Goal: Use online tool/utility: Utilize a website feature to perform a specific function

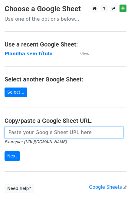
click at [51, 135] on input "url" at bounding box center [64, 132] width 119 height 12
paste input "[URL][DOMAIN_NAME]"
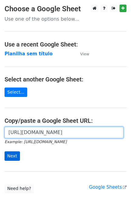
scroll to position [0, 133]
type input "[URL][DOMAIN_NAME]"
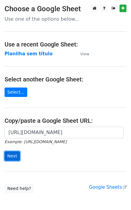
click at [12, 156] on input "Next" at bounding box center [12, 155] width 15 height 9
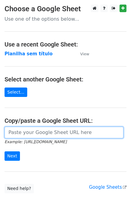
click at [31, 131] on input "url" at bounding box center [64, 132] width 119 height 12
paste input "https://docs.google.com/spreadsheets/d/11dGfEbGc57YceTrmeJPNe1kg2RUhHsyv8kR8EpL…"
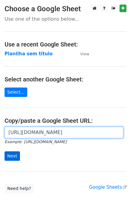
scroll to position [0, 133]
type input "[URL][DOMAIN_NAME]"
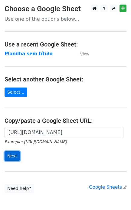
scroll to position [0, 0]
click at [12, 159] on input "Next" at bounding box center [12, 155] width 15 height 9
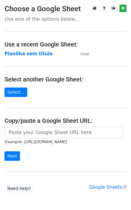
drag, startPoint x: 32, startPoint y: 140, endPoint x: 36, endPoint y: 135, distance: 5.6
click at [32, 140] on small "Example: https://docs.google.com/spreadsheets/d/abc/edit" at bounding box center [36, 141] width 62 height 5
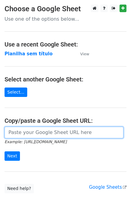
click at [37, 133] on input "url" at bounding box center [64, 132] width 119 height 12
paste input "https://docs.google.com/spreadsheets/d/11dGfEbGc57YceTrmeJPNe1kg2RUhHsyv8kR8EpL…"
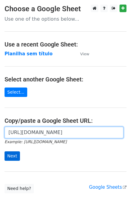
type input "https://docs.google.com/spreadsheets/d/11dGfEbGc57YceTrmeJPNe1kg2RUhHsyv8kR8EpL…"
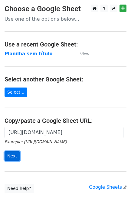
click at [17, 158] on input "Next" at bounding box center [12, 155] width 15 height 9
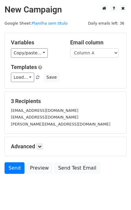
click at [17, 158] on form "Variables Copy/paste... {{Column A}} Email column Column A Templates Load... No…" at bounding box center [66, 105] width 122 height 144
click at [20, 170] on link "Send" at bounding box center [15, 168] width 20 height 12
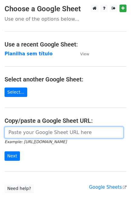
click at [35, 134] on input "url" at bounding box center [64, 132] width 119 height 12
paste input "https://docs.google.com/spreadsheets/d/11dGfEbGc57YceTrmeJPNe1kg2RUhHsyv8kR8EpL…"
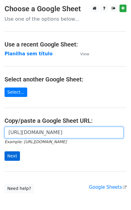
type input "https://docs.google.com/spreadsheets/d/11dGfEbGc57YceTrmeJPNe1kg2RUhHsyv8kR8EpL…"
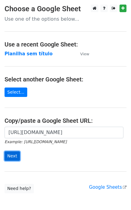
click at [14, 155] on input "Next" at bounding box center [12, 155] width 15 height 9
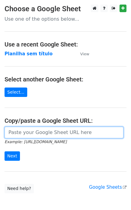
click at [61, 135] on input "url" at bounding box center [64, 132] width 119 height 12
paste input "https://docs.google.com/spreadsheets/d/11dGfEbGc57YceTrmeJPNe1kg2RUhHsyv8kR8EpL…"
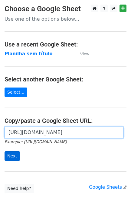
type input "[URL][DOMAIN_NAME]"
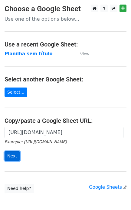
scroll to position [0, 0]
click at [15, 153] on input "Next" at bounding box center [12, 155] width 15 height 9
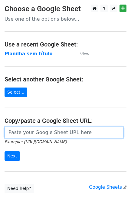
click at [40, 133] on input "url" at bounding box center [64, 132] width 119 height 12
paste input "[URL][DOMAIN_NAME]"
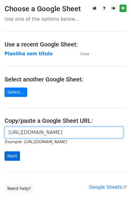
type input "[URL][DOMAIN_NAME]"
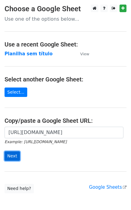
click at [15, 155] on input "Next" at bounding box center [12, 155] width 15 height 9
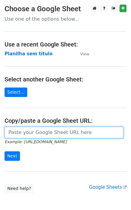
click at [59, 132] on input "url" at bounding box center [64, 132] width 119 height 12
paste input "https://docs.google.com/spreadsheets/d/11dGfEbGc57YceTrmeJPNe1kg2RUhHsyv8kR8EpL…"
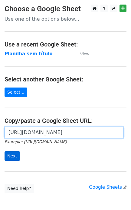
type input "https://docs.google.com/spreadsheets/d/11dGfEbGc57YceTrmeJPNe1kg2RUhHsyv8kR8EpL…"
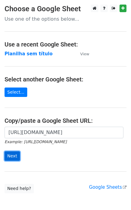
click at [14, 156] on input "Next" at bounding box center [12, 155] width 15 height 9
